Goal: Information Seeking & Learning: Learn about a topic

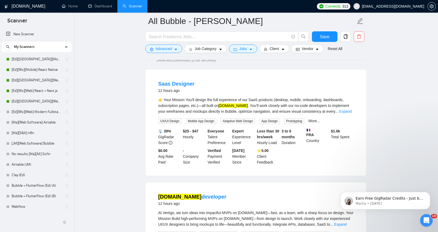
scroll to position [60, 0]
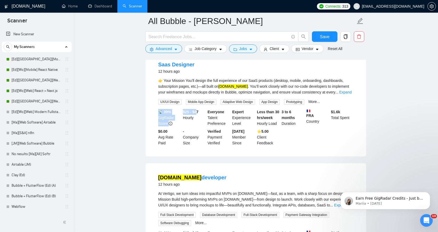
drag, startPoint x: 180, startPoint y: 111, endPoint x: 198, endPoint y: 114, distance: 18.0
click at [198, 114] on div "📡 39% GigRadar Score $25 - $47 Hourly Everyone Talent Preference Expert Experie…" at bounding box center [256, 127] width 198 height 37
click at [198, 114] on div "$25 - $47 Hourly" at bounding box center [194, 117] width 25 height 17
drag, startPoint x: 193, startPoint y: 112, endPoint x: 199, endPoint y: 111, distance: 5.6
click at [199, 111] on b "$25 - $47" at bounding box center [191, 112] width 16 height 4
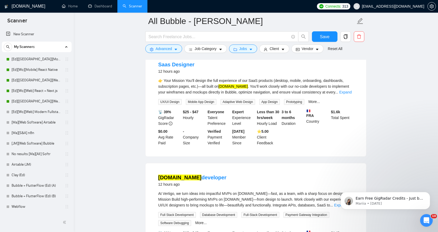
click at [198, 111] on b "$25 - $47" at bounding box center [191, 112] width 16 height 4
click at [198, 112] on b "$25 - $47" at bounding box center [191, 112] width 16 height 4
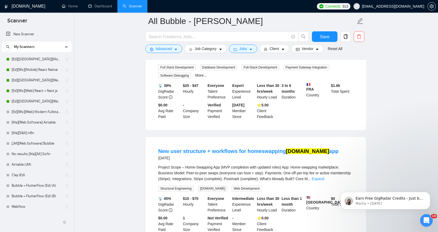
scroll to position [0, 0]
